Goal: Task Accomplishment & Management: Complete application form

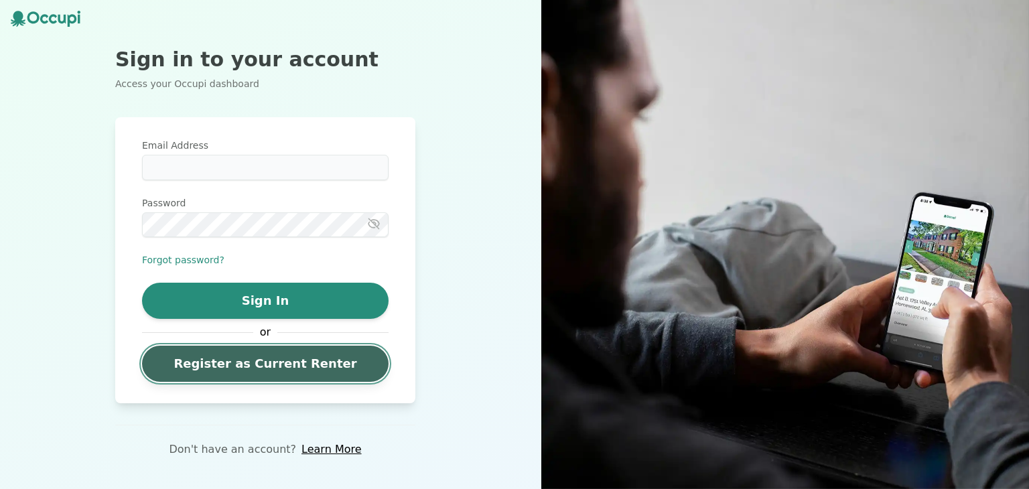
click at [297, 373] on link "Register as Current Renter" at bounding box center [265, 364] width 247 height 36
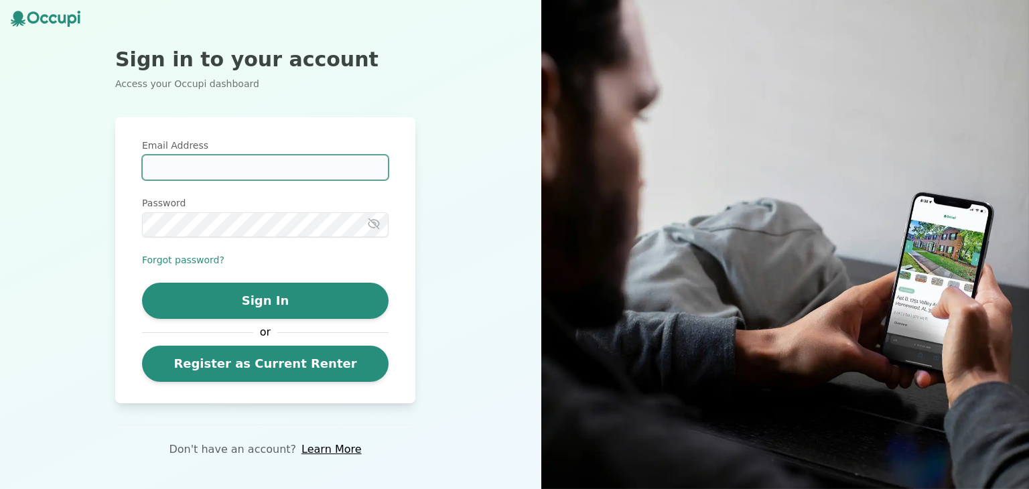
click at [268, 167] on input "Email Address" at bounding box center [265, 167] width 247 height 25
type input "**********"
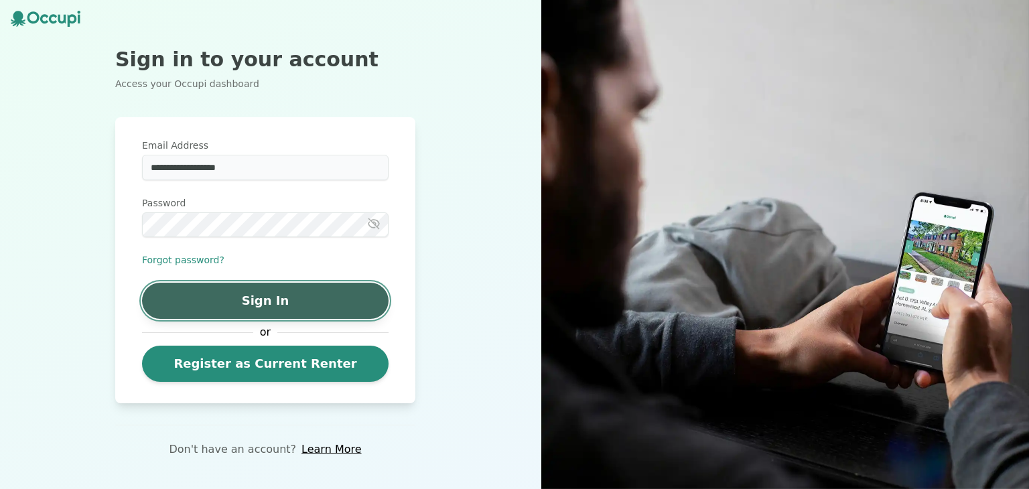
click at [288, 303] on button "Sign In" at bounding box center [265, 301] width 247 height 36
